Goal: Information Seeking & Learning: Learn about a topic

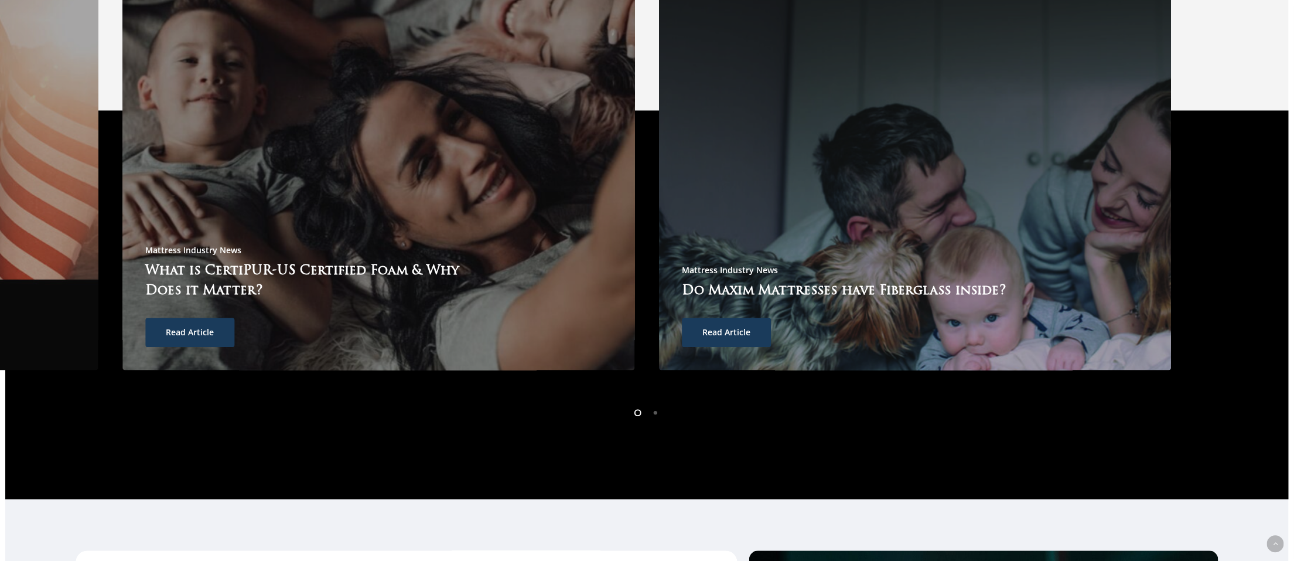
scroll to position [3779, 0]
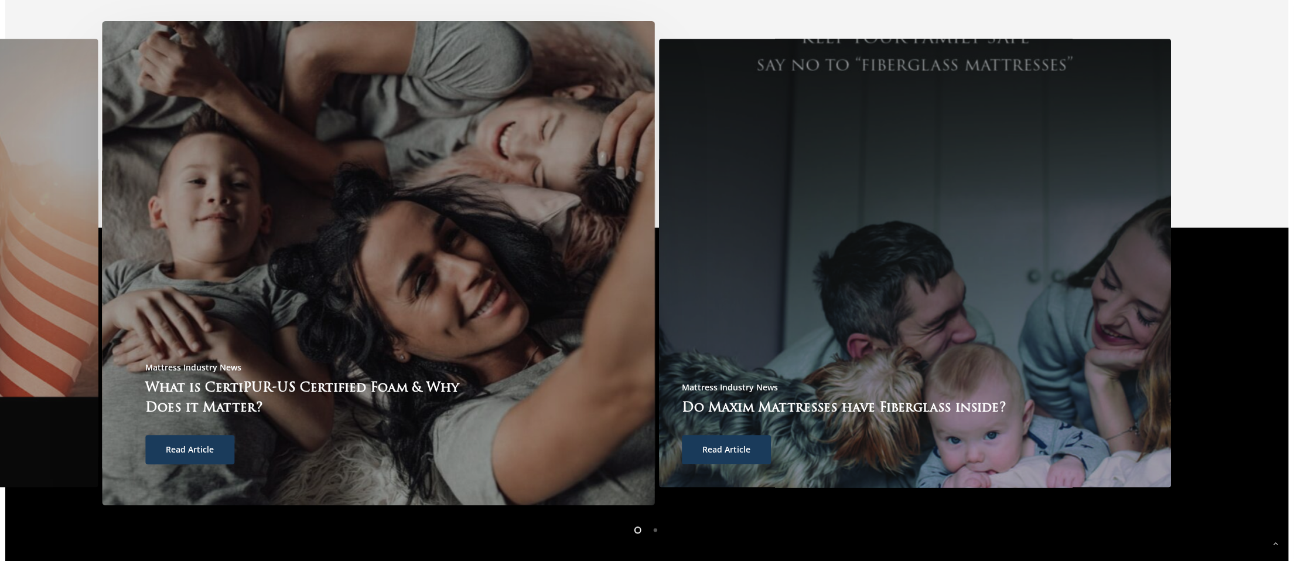
click at [195, 444] on span "Read Article" at bounding box center [190, 450] width 48 height 12
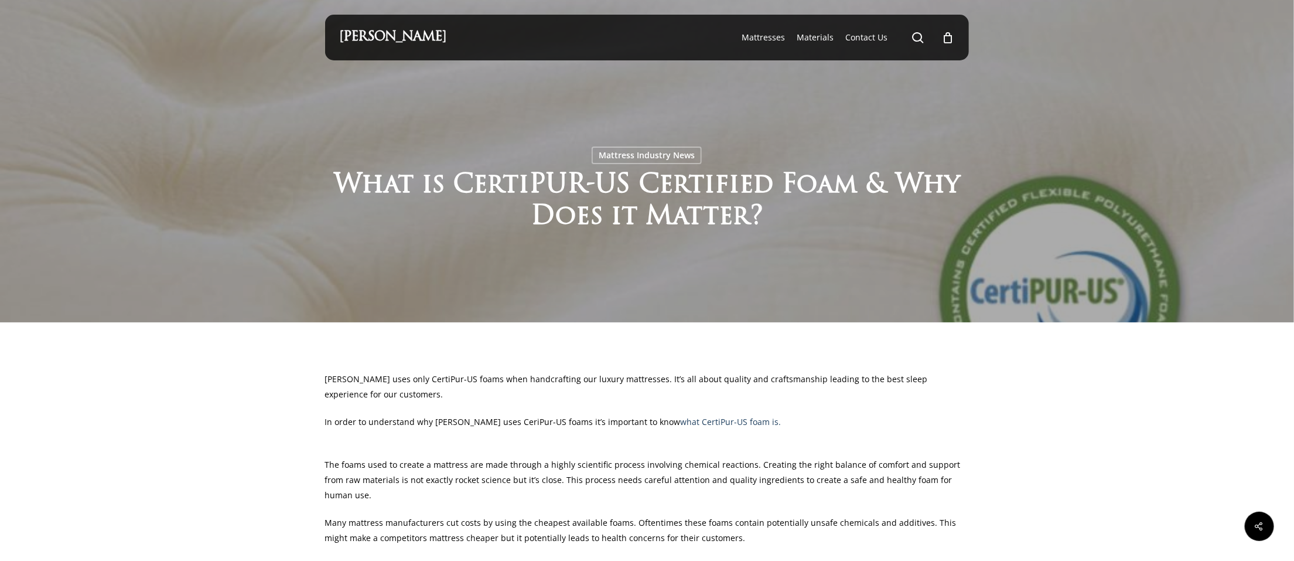
click at [953, 414] on p "In order to understand why Maxim Mattress uses CeriPur-US foams it’s important …" at bounding box center [647, 428] width 644 height 28
click at [818, 39] on span "Materials" at bounding box center [815, 37] width 37 height 11
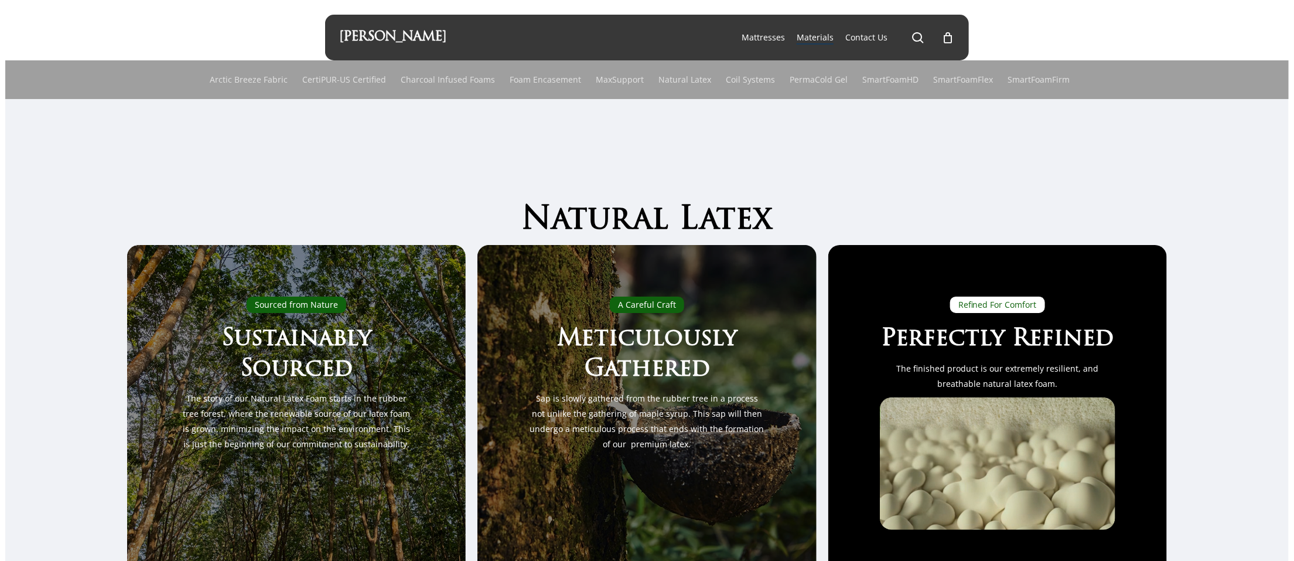
click at [1245, 369] on div "Natural Latex Sourced from Nature Sustainably Sourced The story of our Natural …" at bounding box center [647, 398] width 1284 height 494
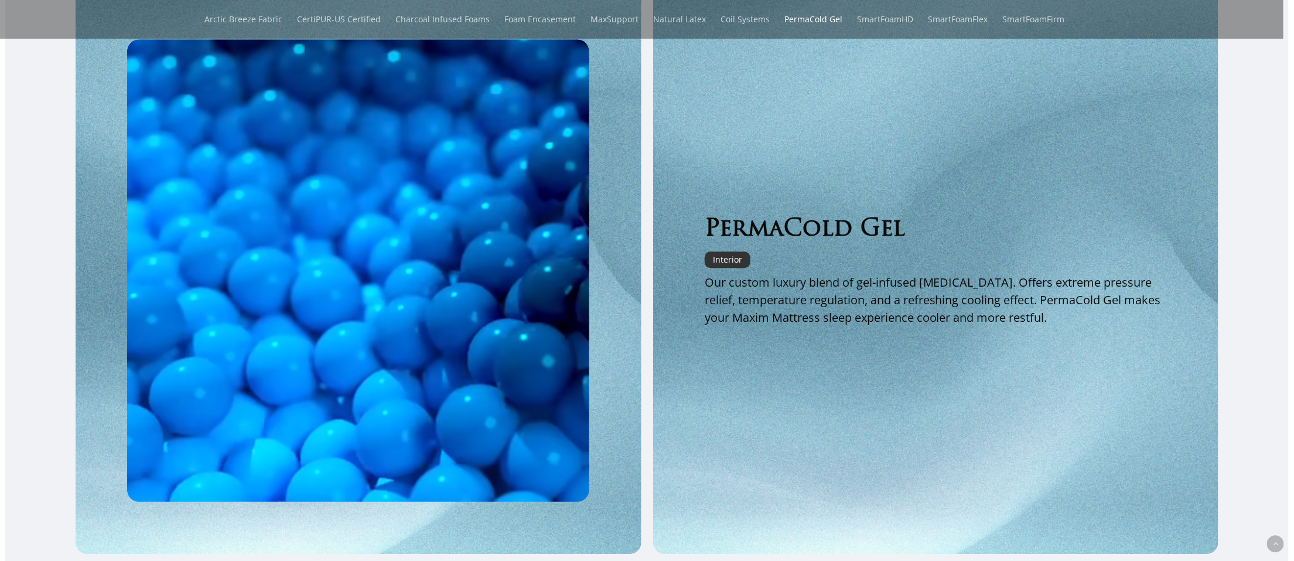
scroll to position [1758, 0]
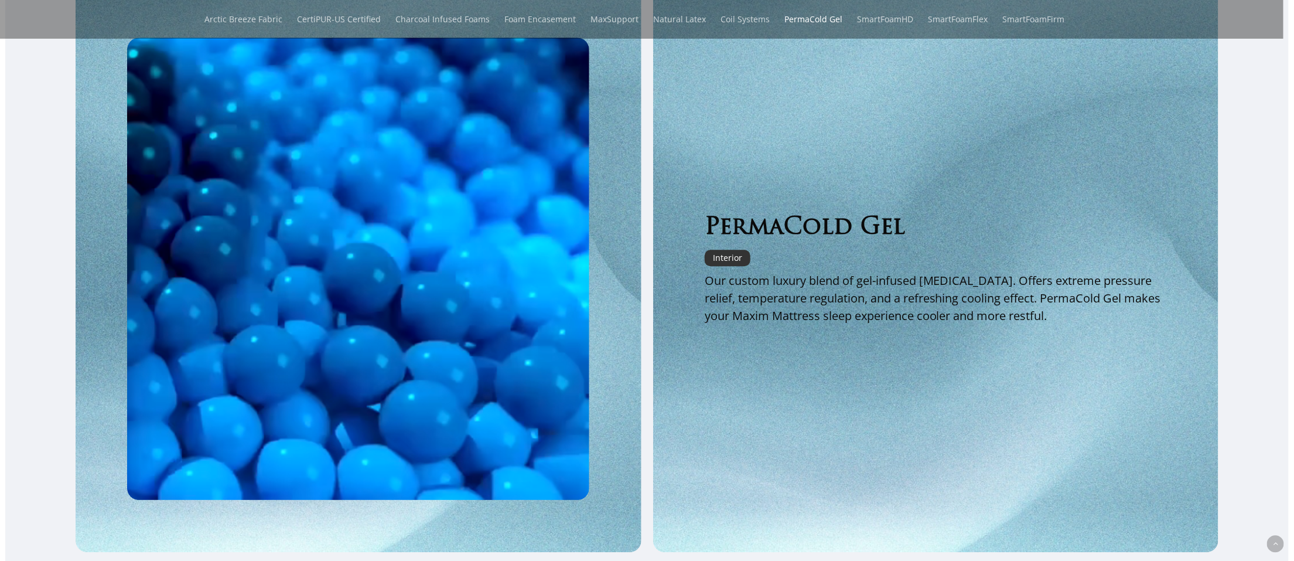
click at [1253, 86] on div "PermaCold Gel Interior Our custom luxury blend of gel-infused memory foam. Offe…" at bounding box center [647, 269] width 1284 height 566
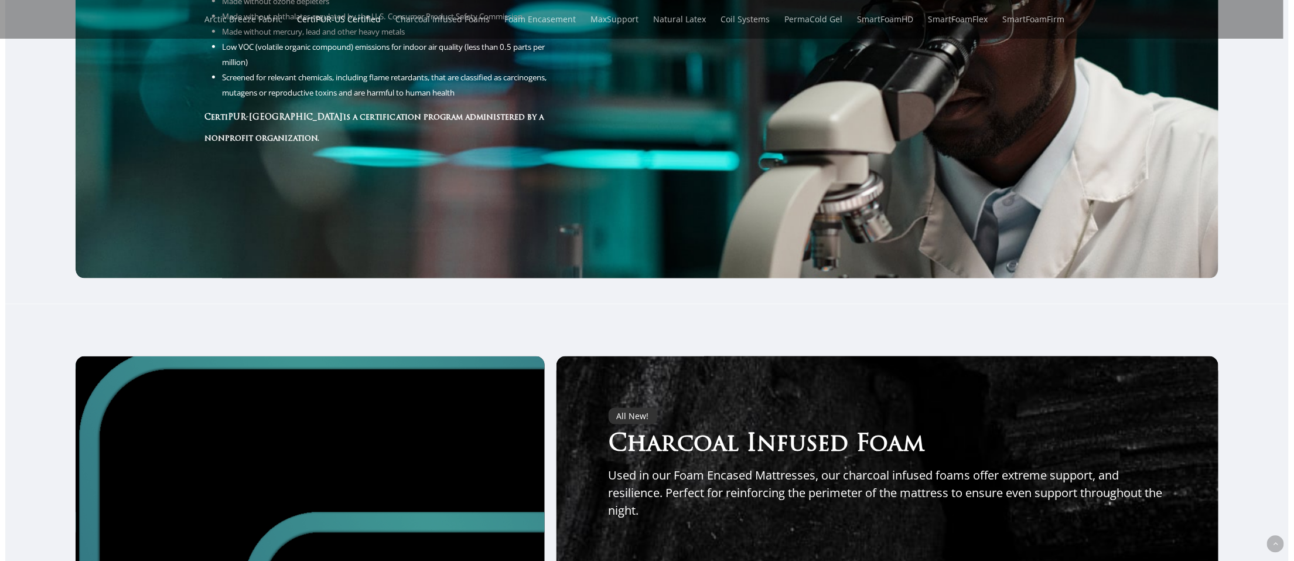
scroll to position [3340, 0]
